Goal: Obtain resource: Download file/media

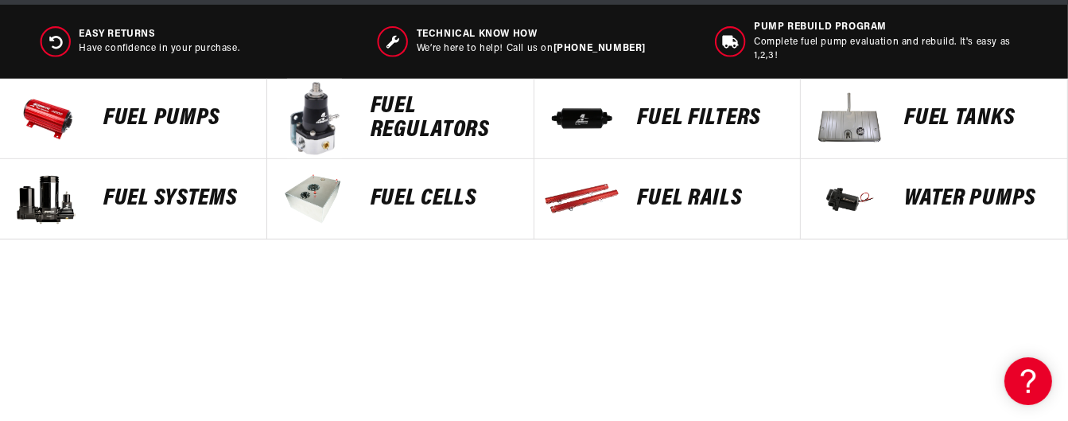
click at [179, 112] on p "Fuel Pumps" at bounding box center [176, 119] width 147 height 24
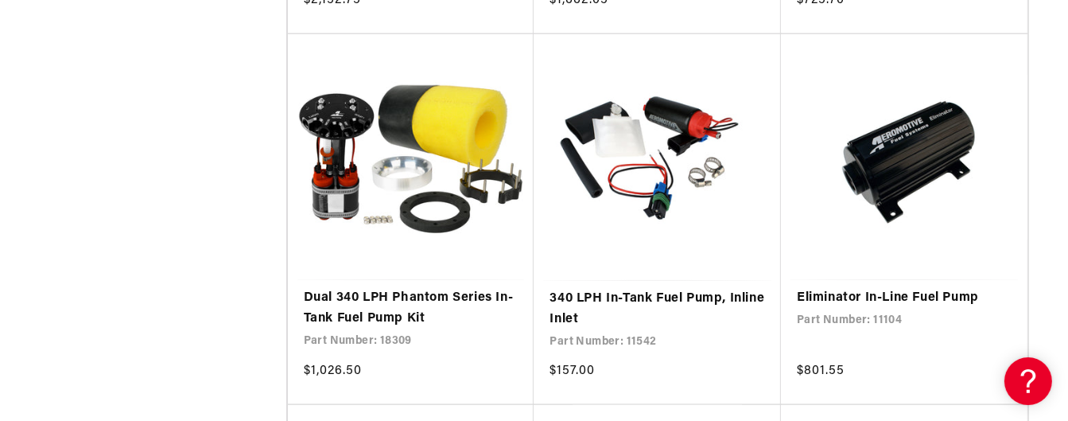
scroll to position [1670, 0]
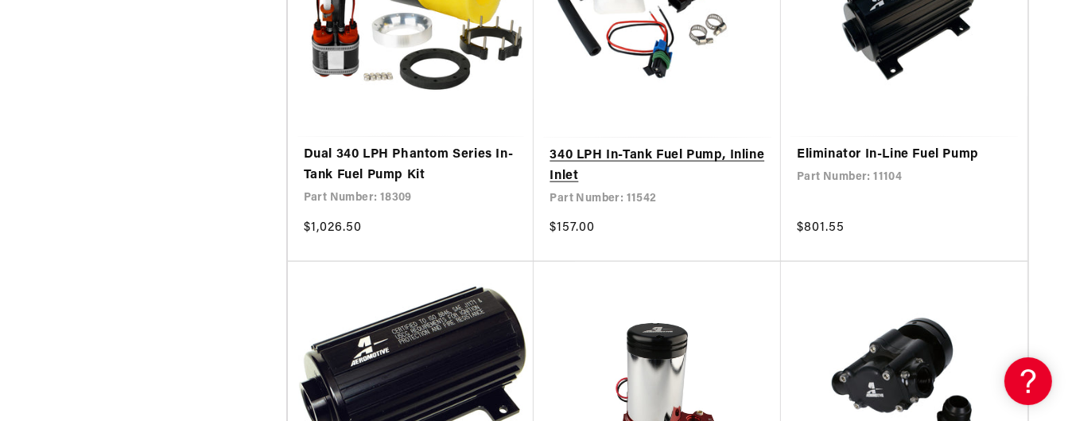
click at [592, 154] on link "340 LPH In-Tank Fuel Pump, Inline Inlet" at bounding box center [658, 166] width 216 height 41
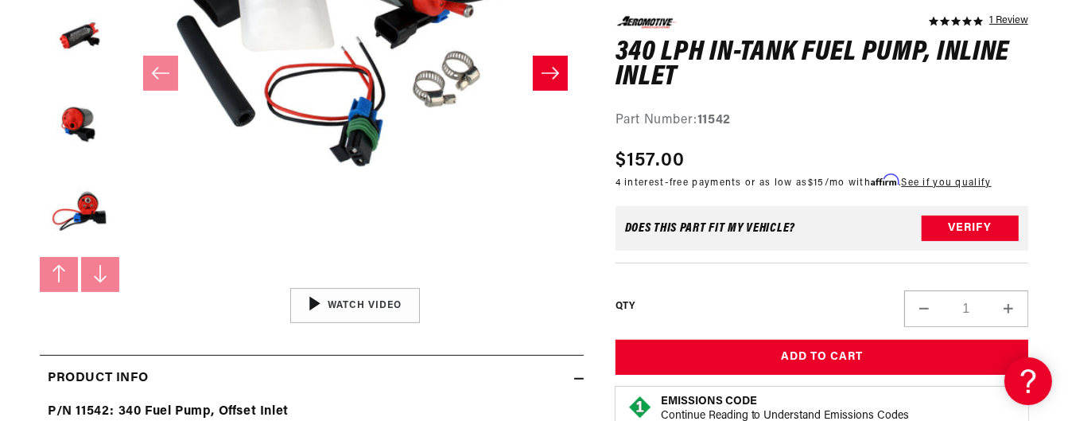
scroll to position [557, 0]
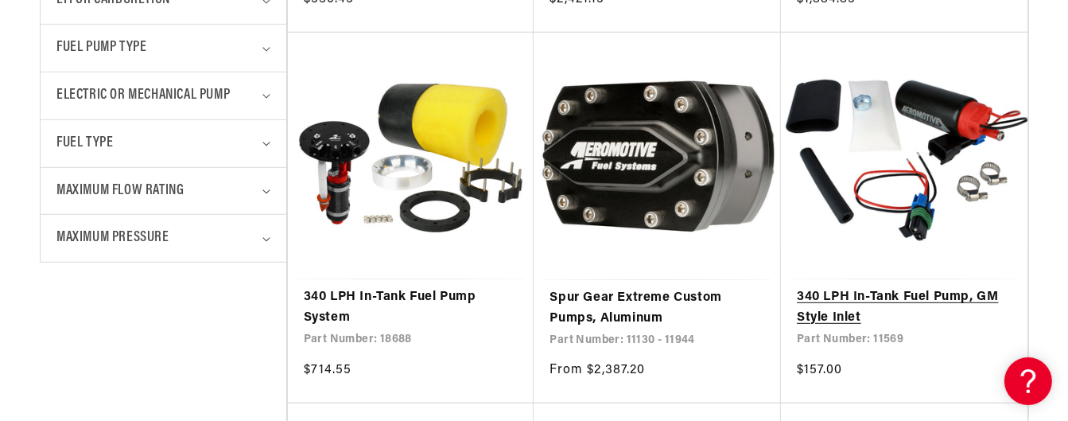
scroll to position [795, 0]
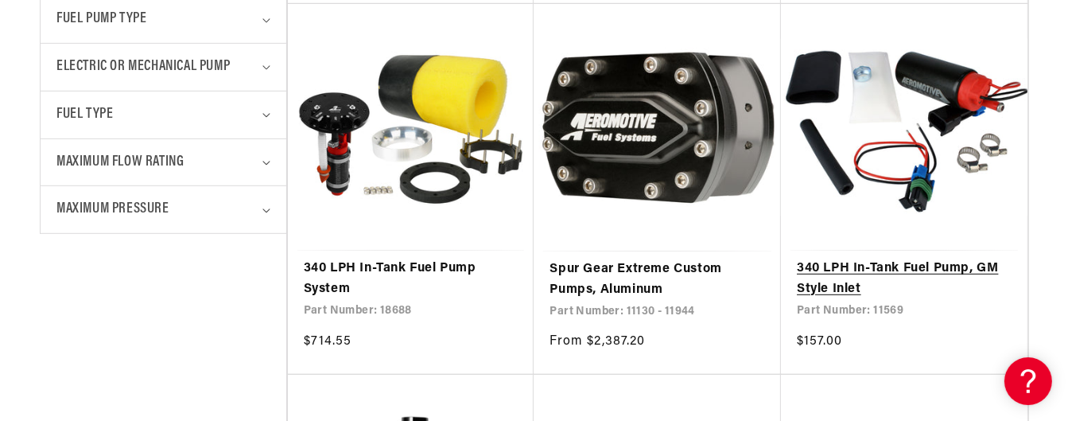
click at [834, 269] on link "340 LPH In-Tank Fuel Pump, GM Style Inlet" at bounding box center [904, 279] width 215 height 41
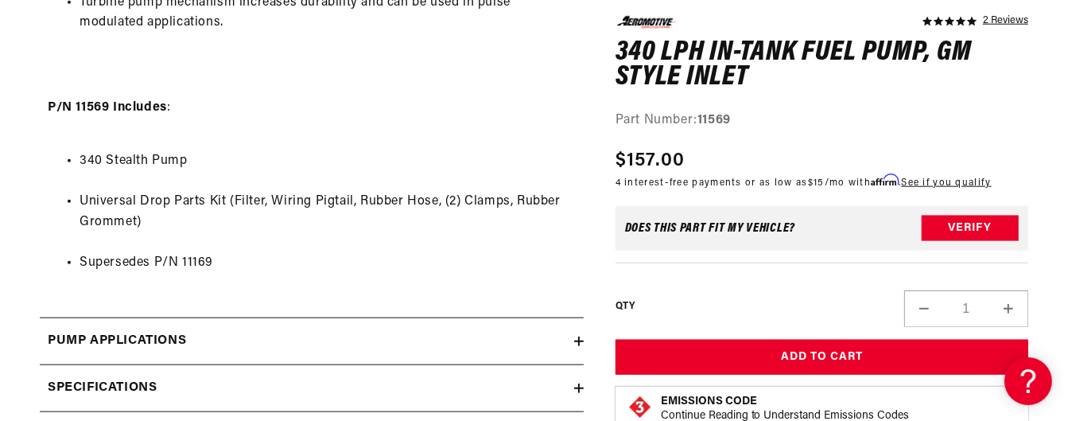
scroll to position [1670, 0]
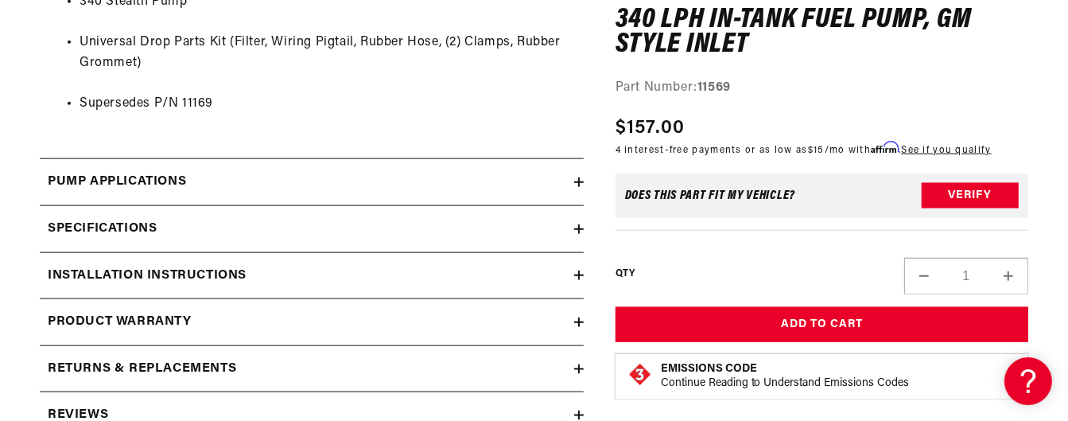
click at [574, 226] on icon at bounding box center [579, 229] width 10 height 10
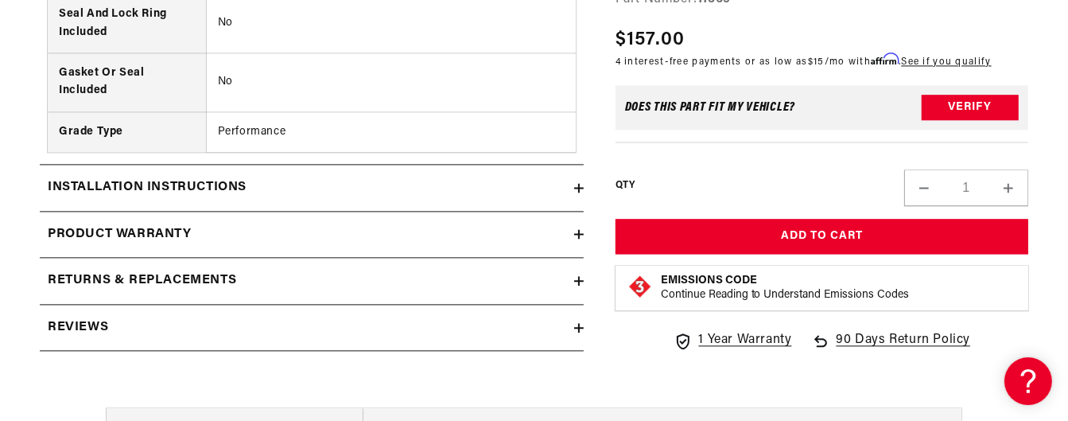
scroll to position [3102, 0]
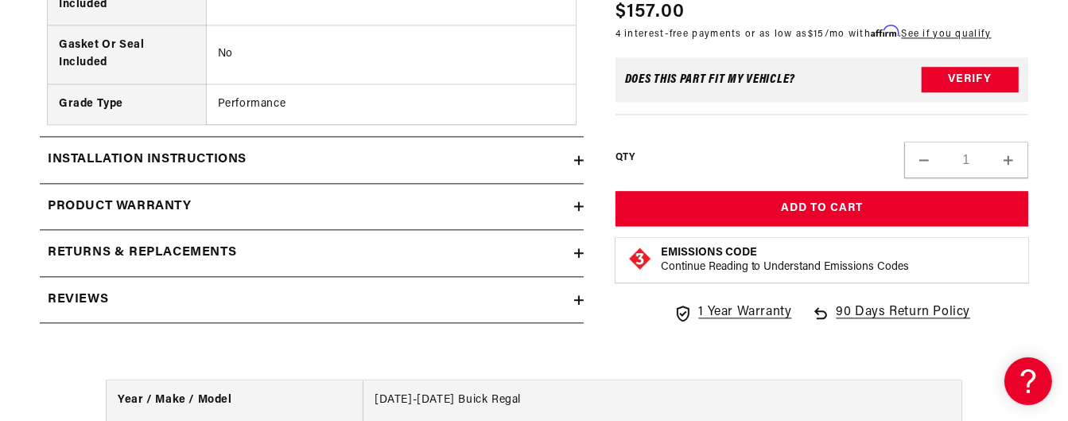
click at [577, 156] on icon at bounding box center [579, 160] width 10 height 10
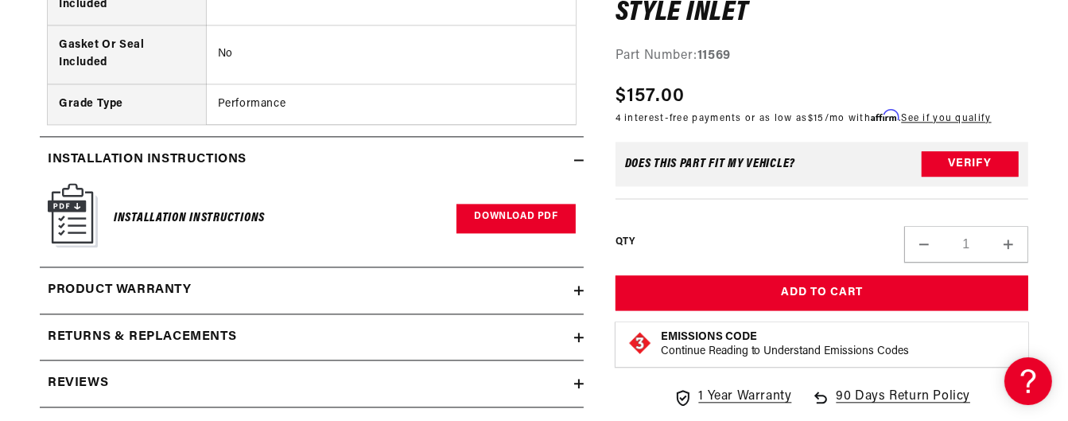
click at [516, 210] on link "Download PDF" at bounding box center [516, 218] width 119 height 29
